Goal: Navigation & Orientation: Find specific page/section

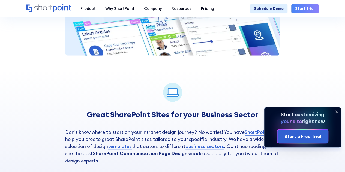
scroll to position [682, 0]
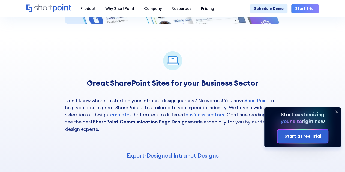
click at [123, 111] on link "templates" at bounding box center [120, 114] width 24 height 7
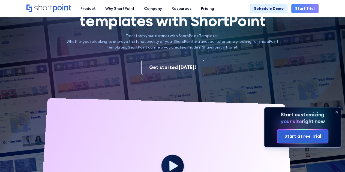
scroll to position [82, 0]
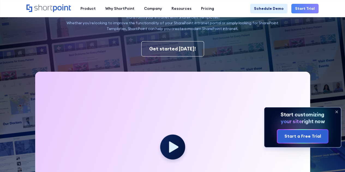
click at [338, 111] on icon at bounding box center [336, 111] width 9 height 9
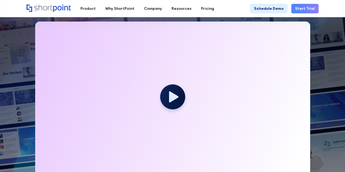
scroll to position [136, 0]
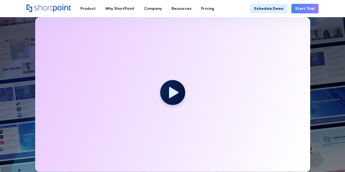
click at [259, 32] on div at bounding box center [172, 94] width 275 height 155
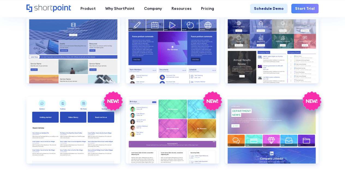
scroll to position [927, 0]
